Goal: Browse casually: Explore the website without a specific task or goal

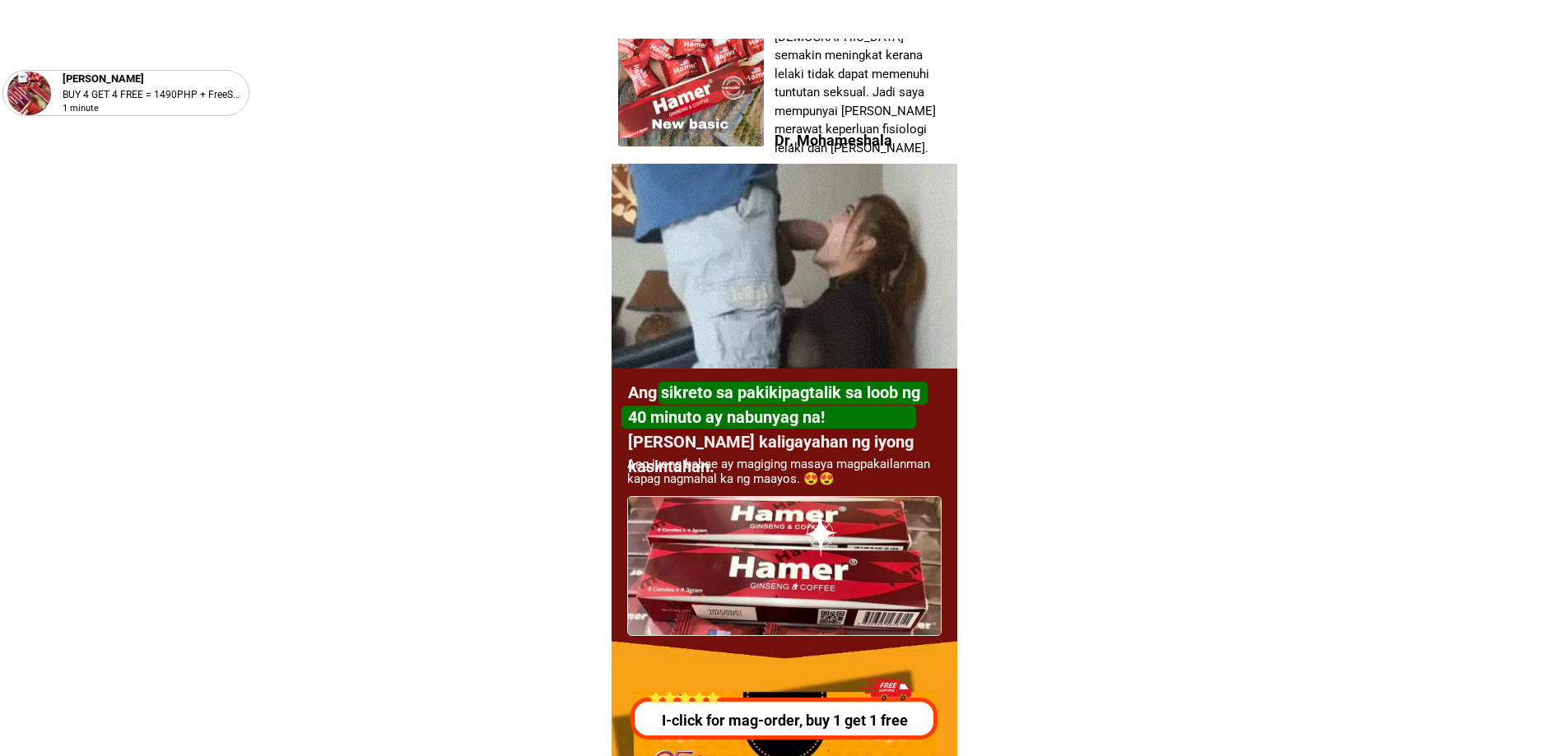
scroll to position [4608, 0]
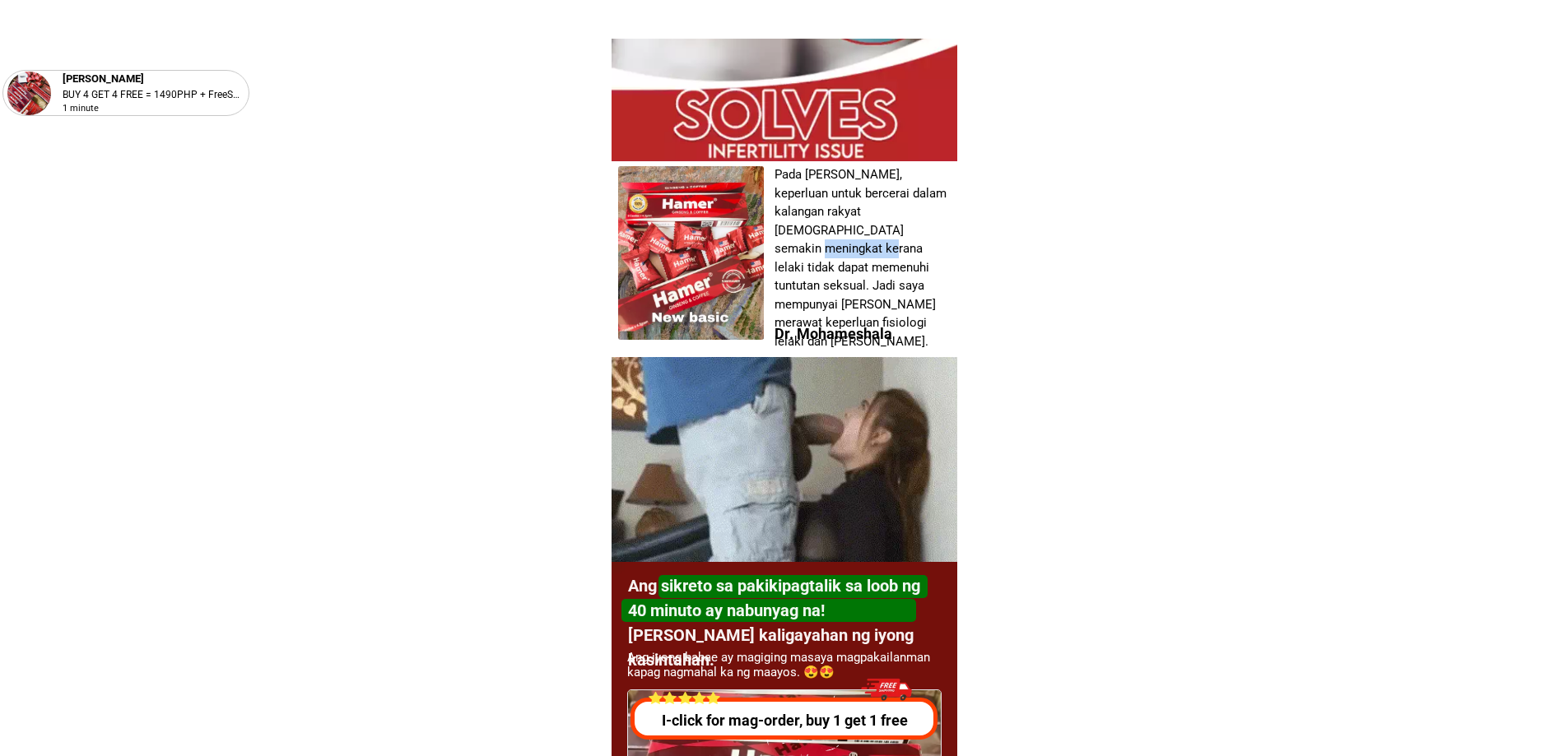
drag, startPoint x: 794, startPoint y: 227, endPoint x: 854, endPoint y: 230, distance: 60.1
click at [853, 230] on font "Pada [PERSON_NAME], keperluan untuk bercerai dalam kalangan rakyat [DEMOGRAPHIC…" at bounding box center [860, 258] width 172 height 182
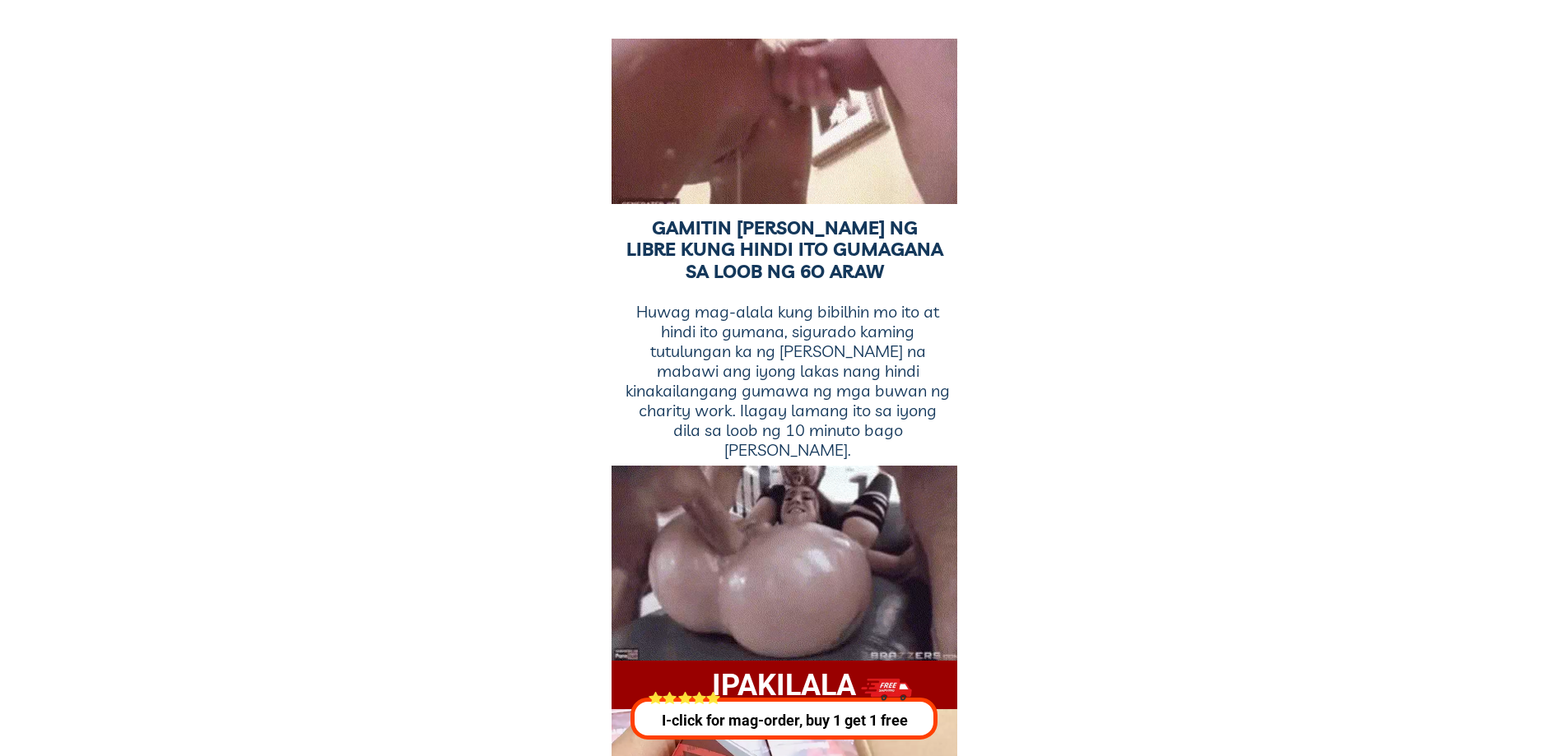
scroll to position [13740, 0]
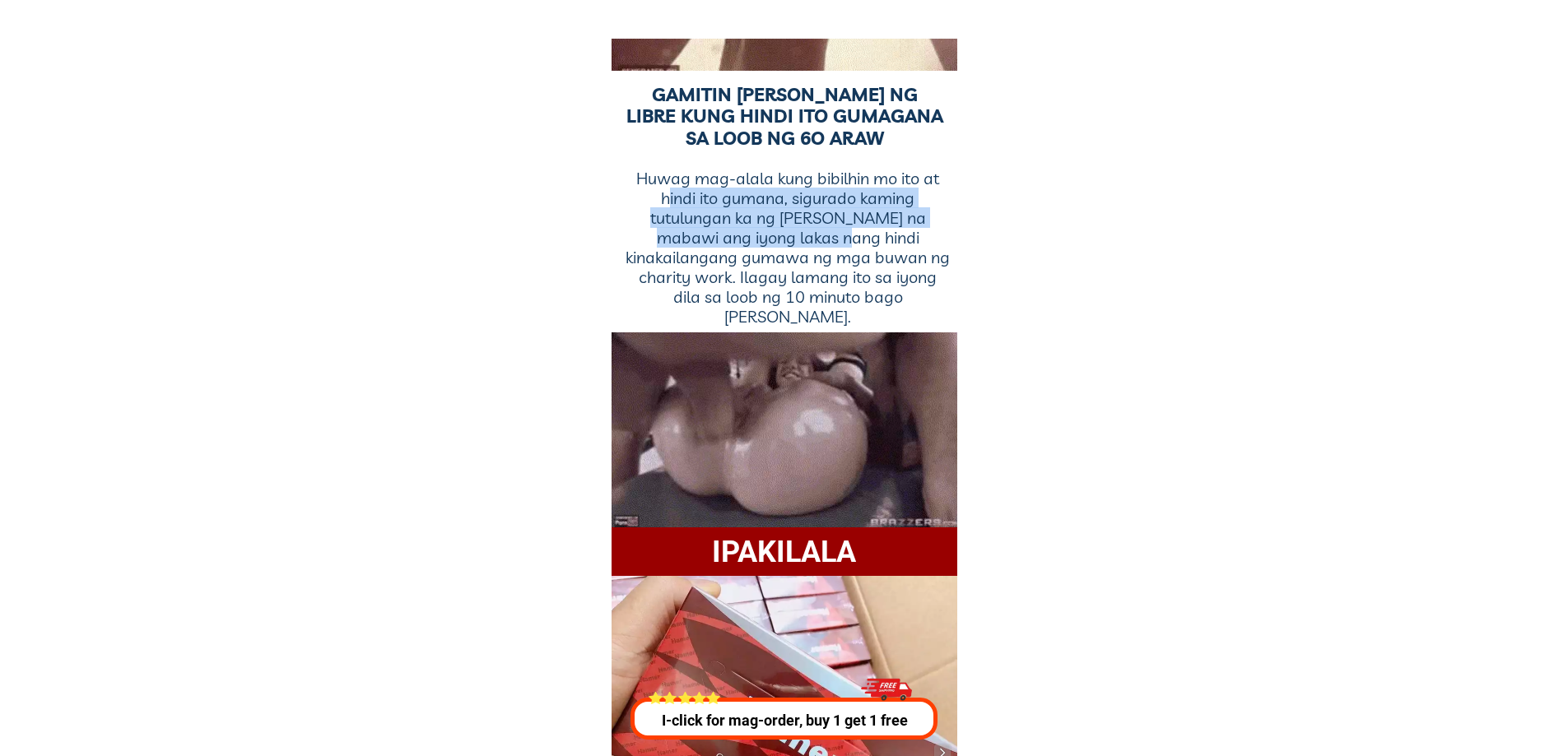
drag, startPoint x: 672, startPoint y: 205, endPoint x: 893, endPoint y: 244, distance: 224.4
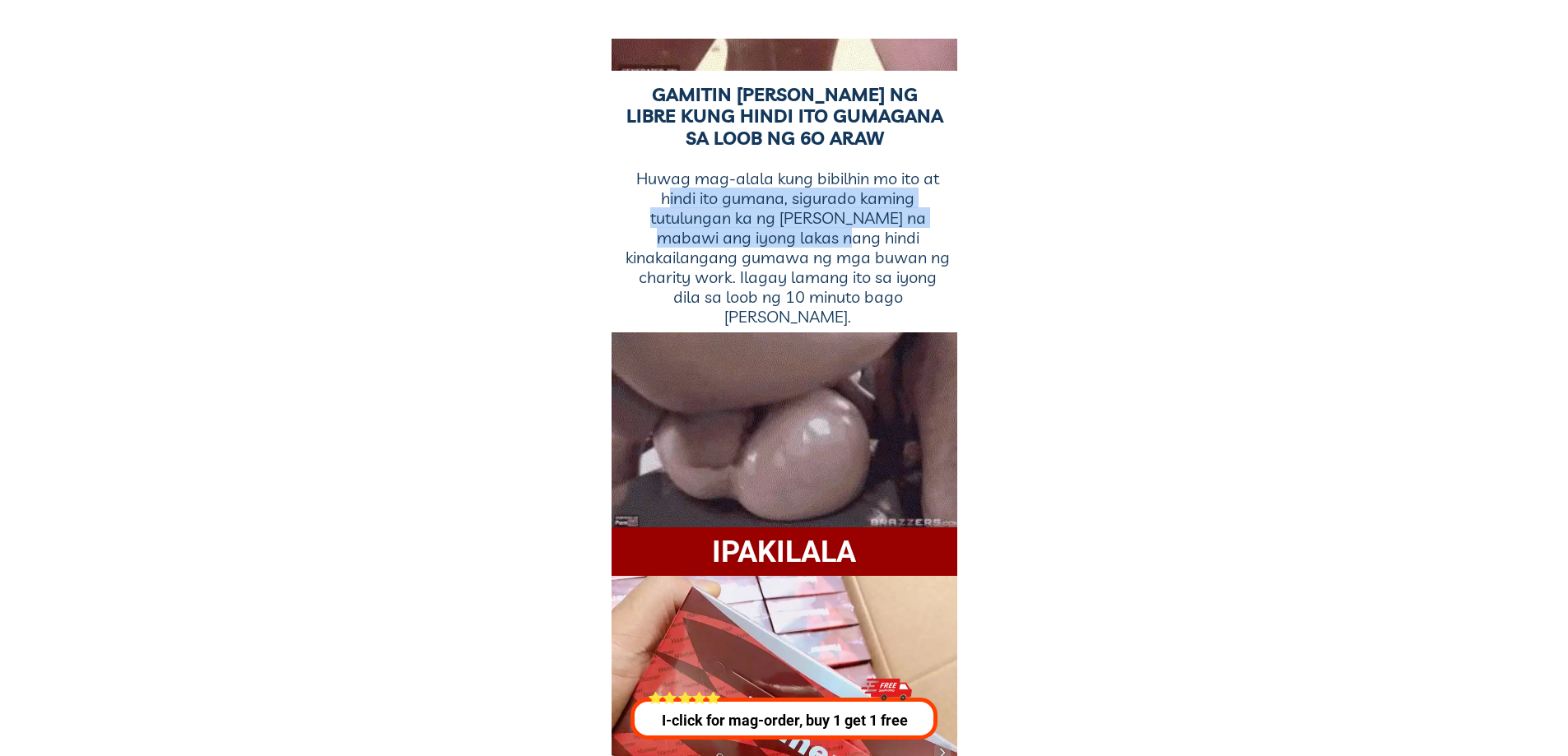
click at [879, 244] on font "Huwag mag-alala kung bibilhin mo ito at hindi ito gumana, sigurado kaming tutul…" at bounding box center [788, 247] width 324 height 159
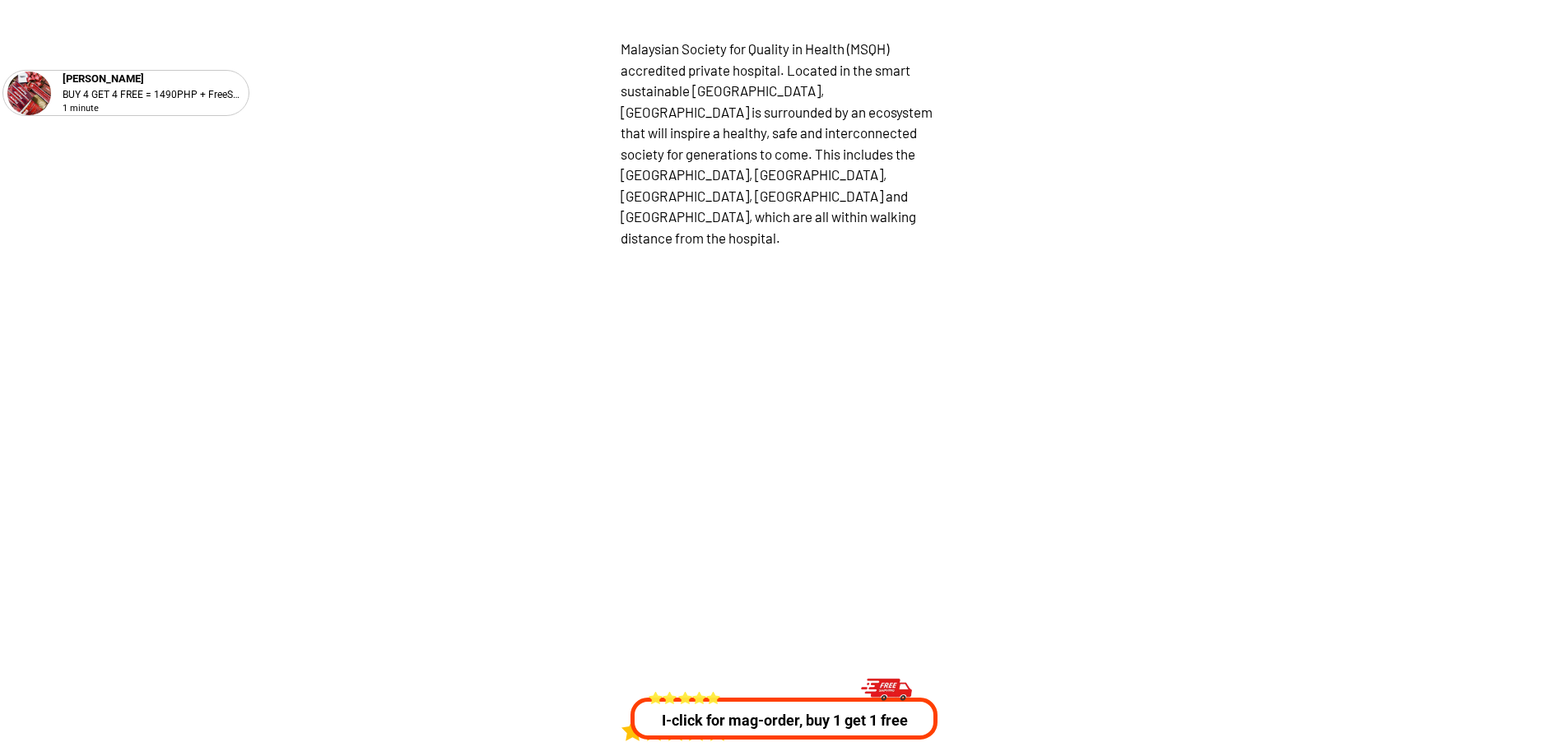
scroll to position [26622, 0]
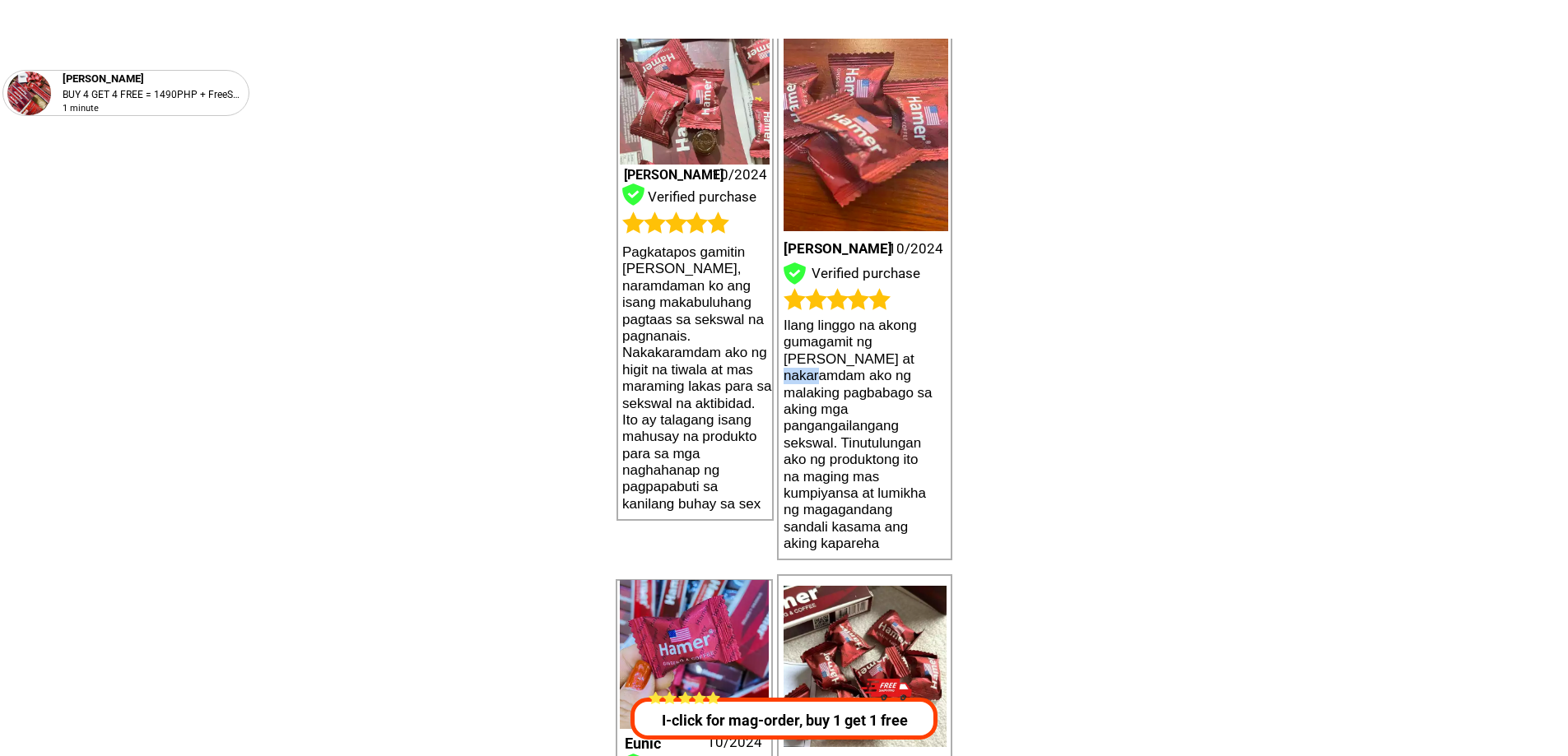
drag, startPoint x: 794, startPoint y: 378, endPoint x: 842, endPoint y: 373, distance: 48.3
click at [842, 373] on font "Ilang linggo na akong gumagamit ng [PERSON_NAME] at nakaramdam ako ng malaking …" at bounding box center [858, 434] width 149 height 234
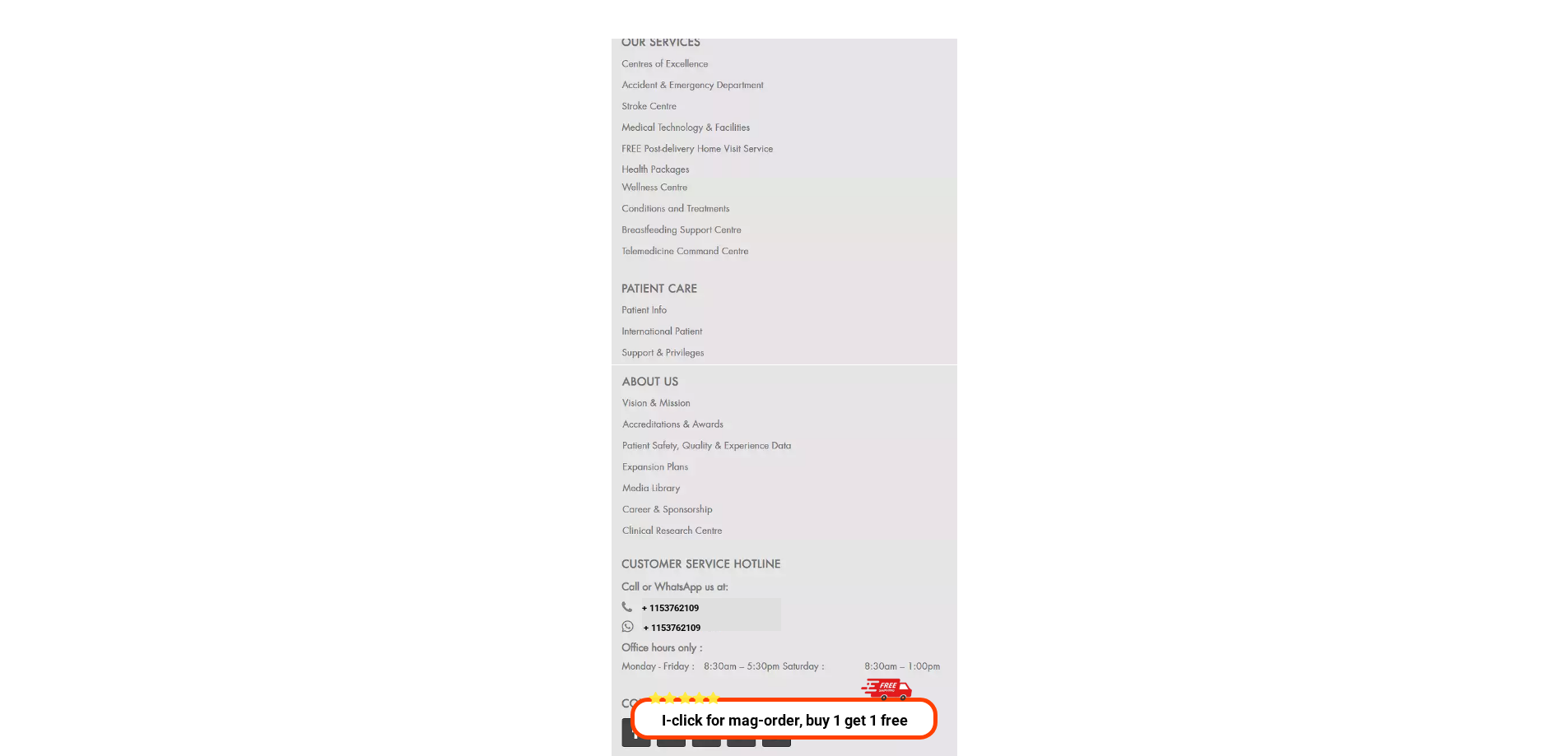
scroll to position [31843, 0]
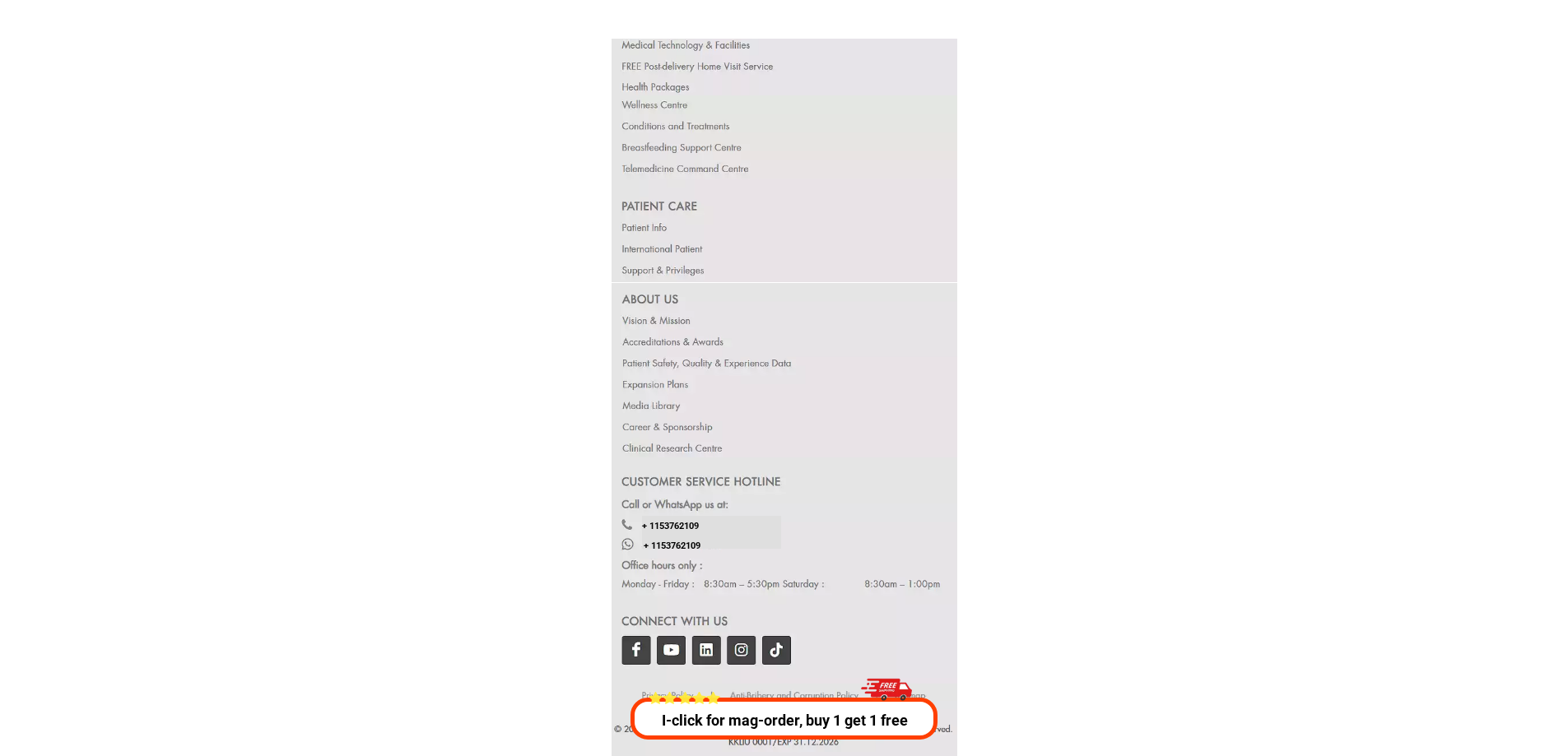
click at [636, 651] on div at bounding box center [784, 570] width 347 height 226
